Goal: Transaction & Acquisition: Purchase product/service

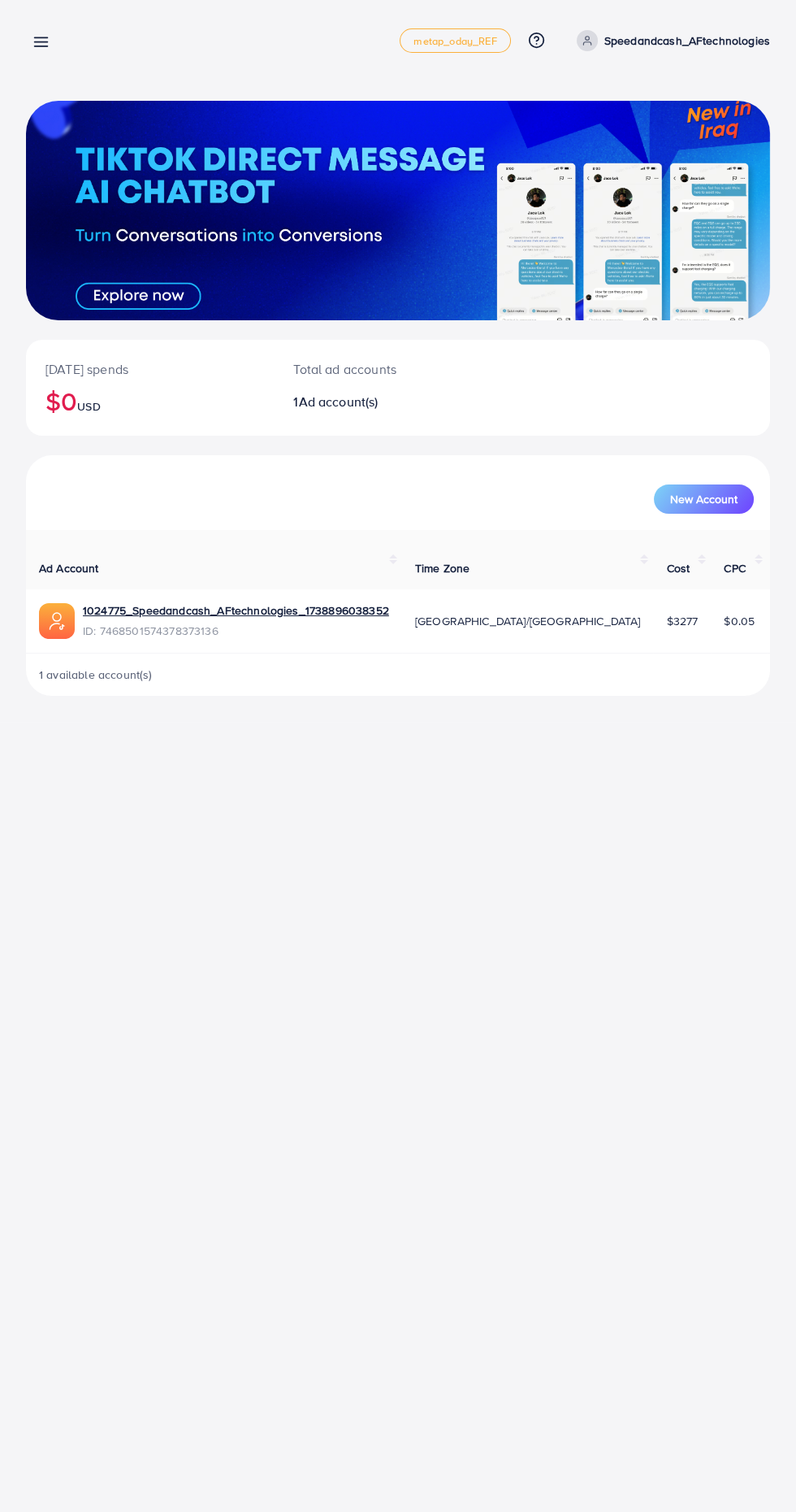
click at [43, 42] on line at bounding box center [41, 42] width 13 height 0
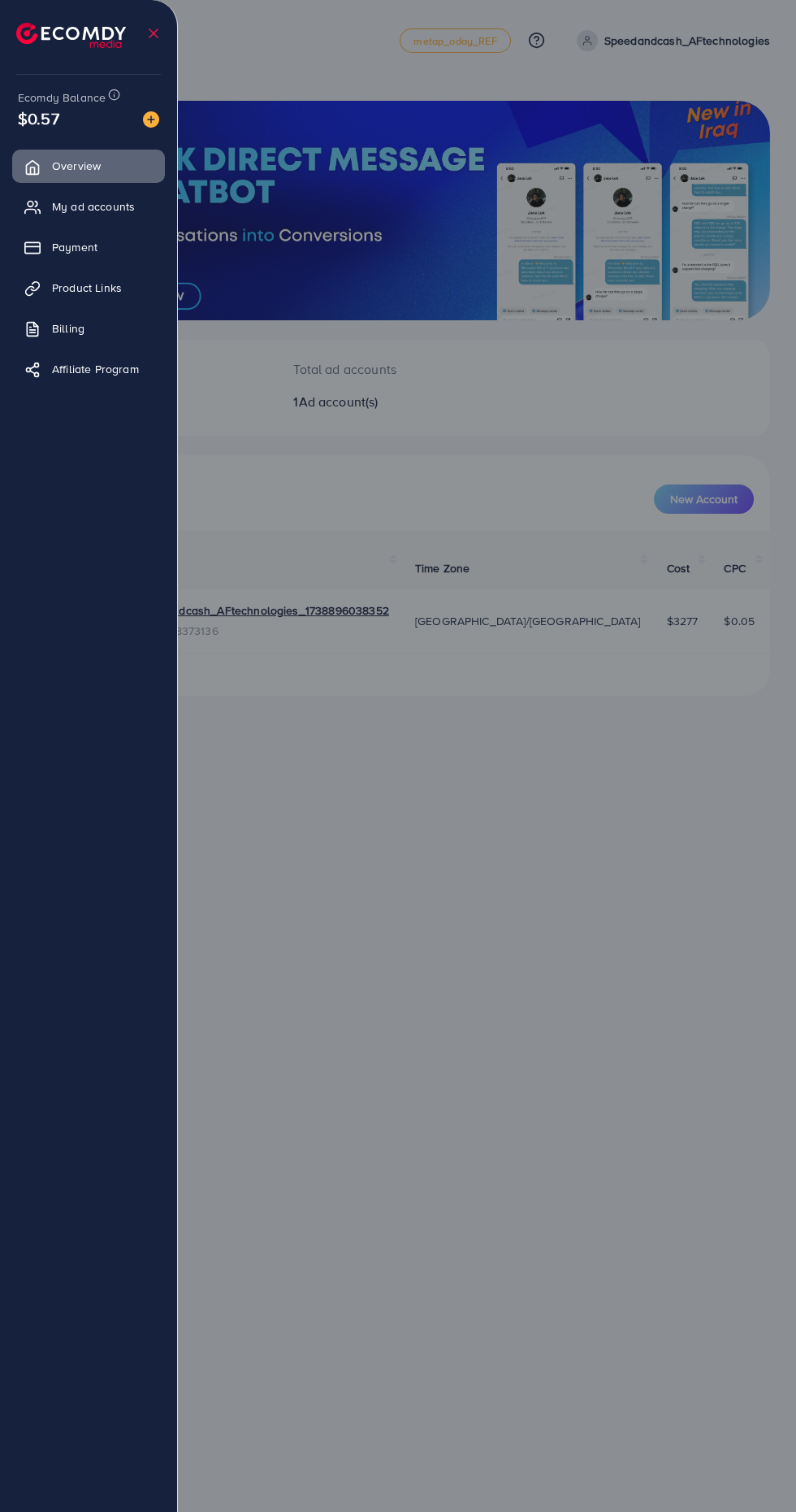
click at [114, 253] on link "Payment" at bounding box center [89, 247] width 153 height 32
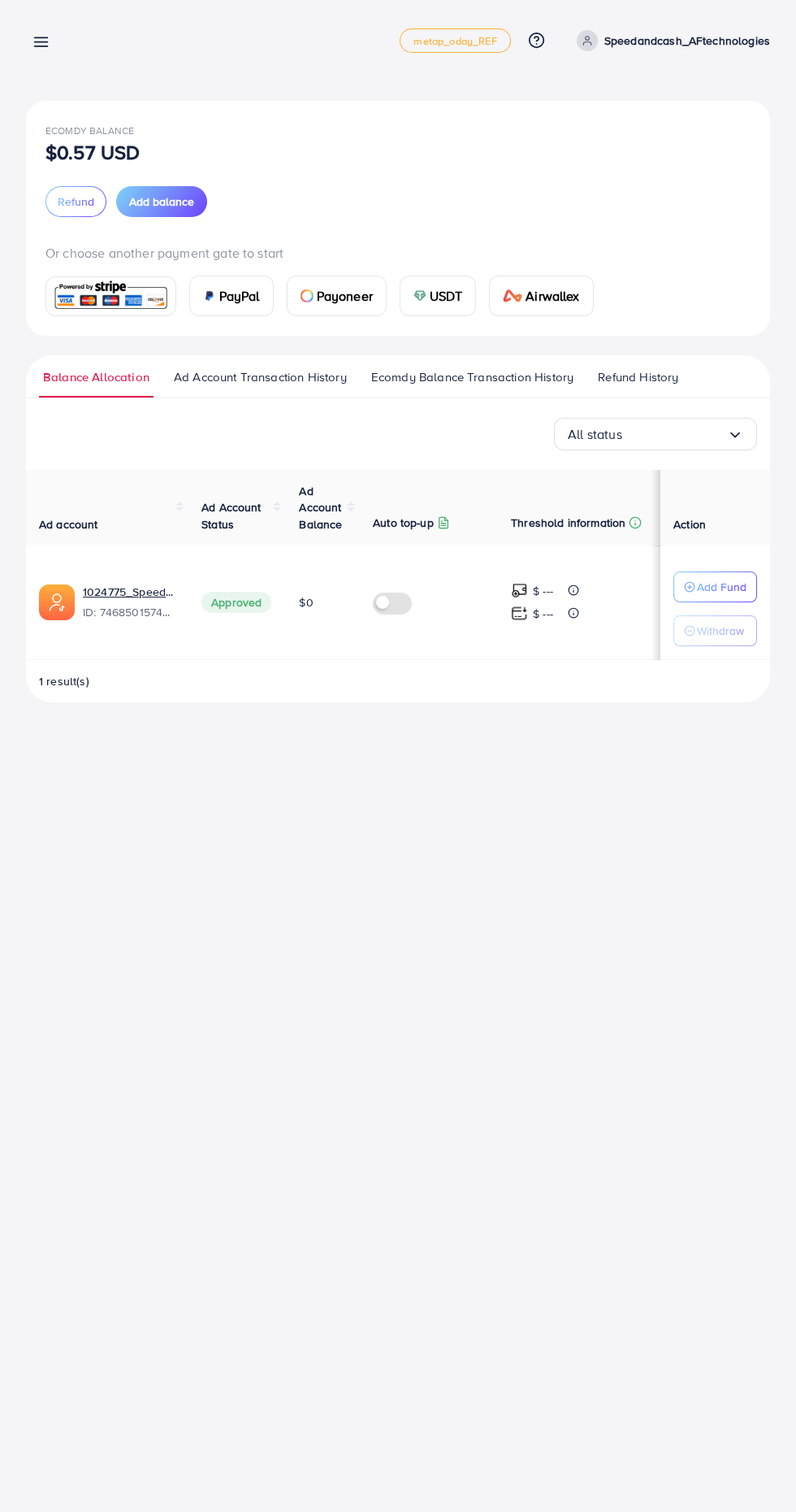
click at [464, 283] on div "USDT" at bounding box center [438, 296] width 75 height 39
